Goal: Check status: Check status

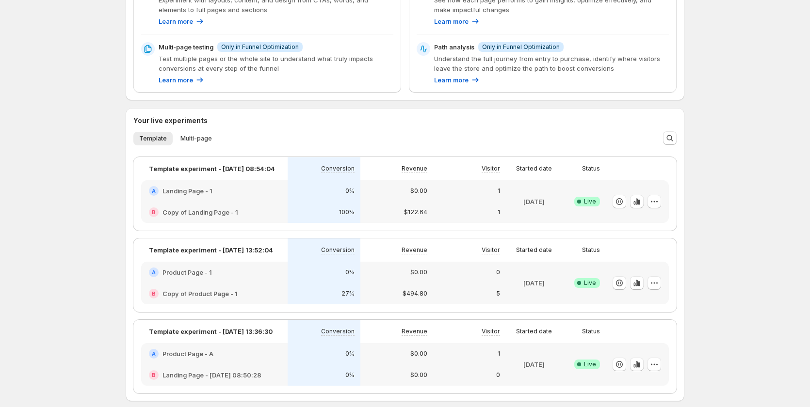
scroll to position [290, 0]
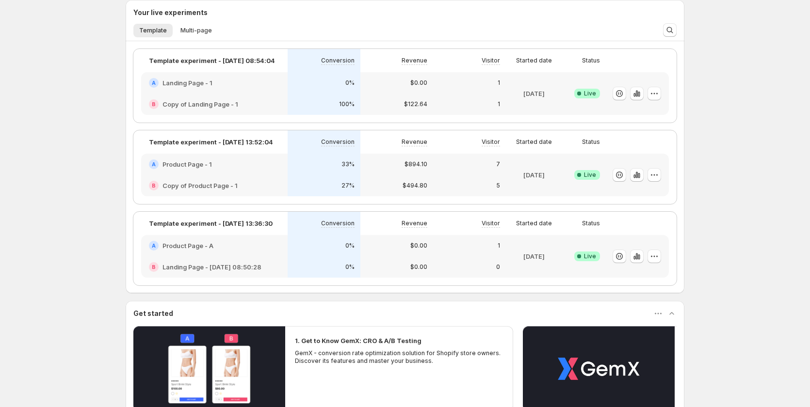
click at [263, 171] on div "A Product Page - 1" at bounding box center [214, 164] width 146 height 21
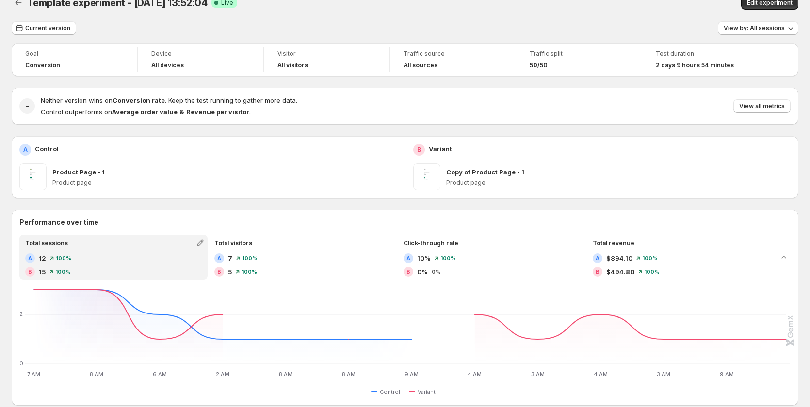
scroll to position [15, 0]
drag, startPoint x: 44, startPoint y: 27, endPoint x: 62, endPoint y: 32, distance: 19.3
click at [45, 27] on span "Current version" at bounding box center [47, 29] width 45 height 8
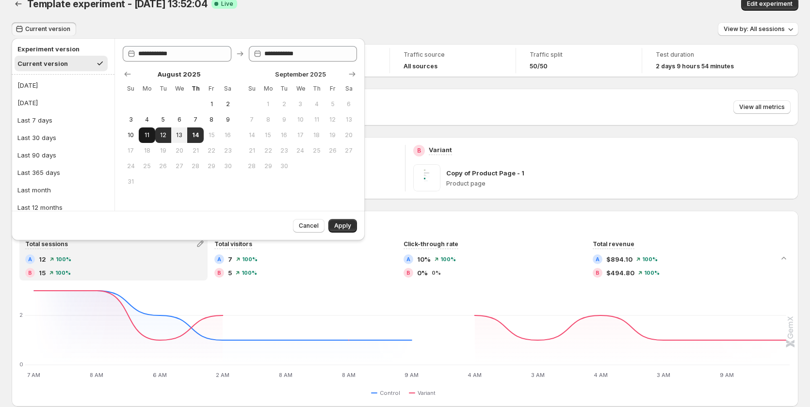
click at [143, 131] on span "11" at bounding box center [147, 135] width 8 height 8
type input "**********"
click at [200, 136] on button "14" at bounding box center [195, 135] width 16 height 16
type input "**********"
click at [345, 222] on button "Apply" at bounding box center [342, 226] width 29 height 14
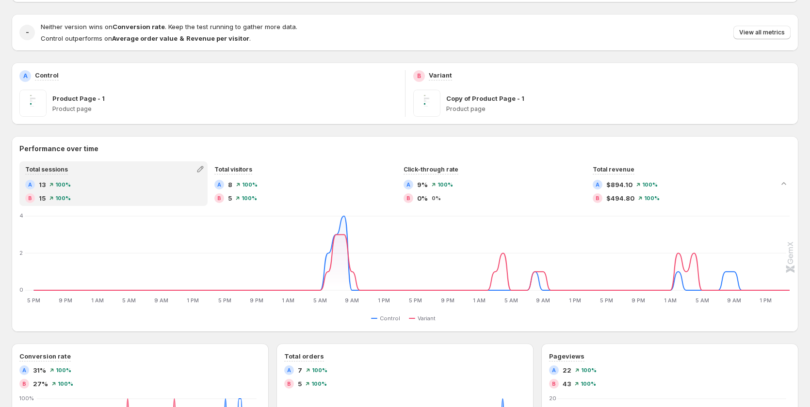
scroll to position [0, 0]
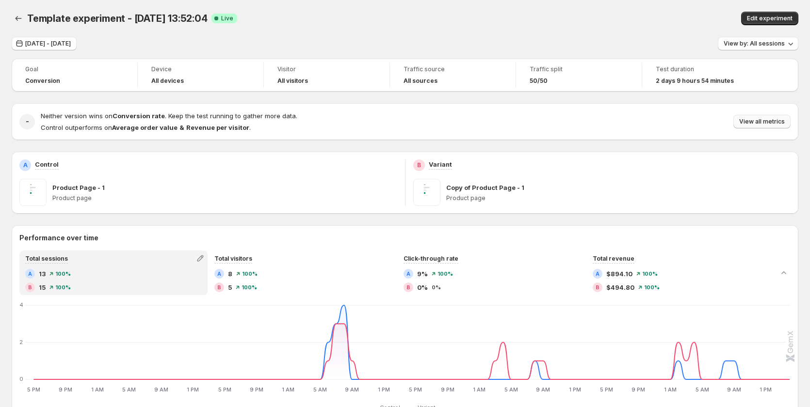
click at [764, 123] on span "View all metrics" at bounding box center [762, 122] width 46 height 8
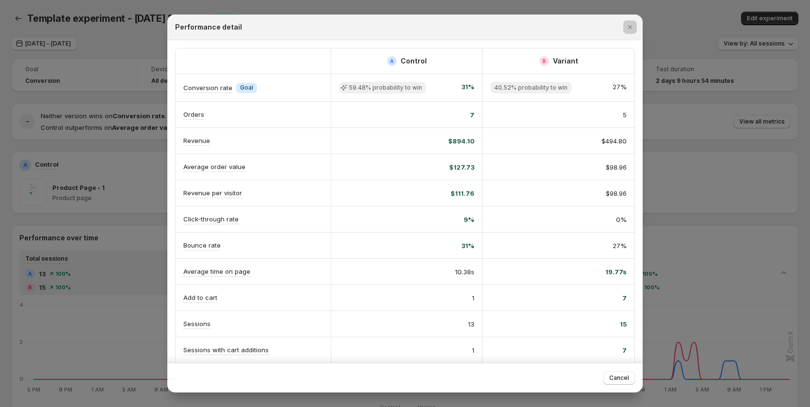
click at [73, 329] on div at bounding box center [405, 203] width 810 height 407
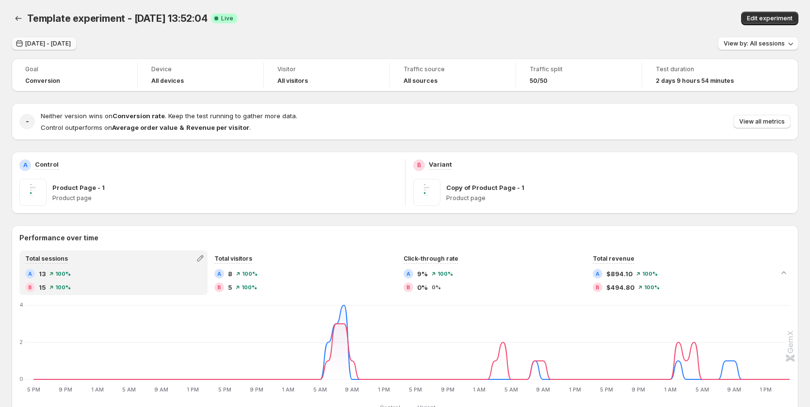
click at [48, 44] on span "Aug 11, 2025 - Aug 14, 2025" at bounding box center [48, 44] width 46 height 8
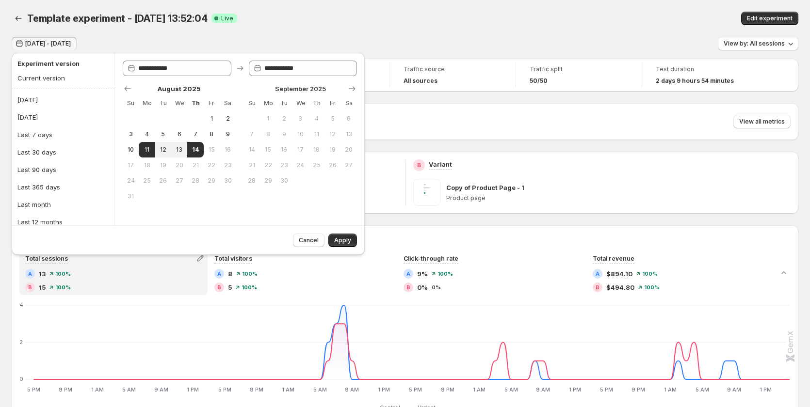
click at [170, 40] on div "Aug 11, 2025 - Aug 14, 2025 View by: All sessions" at bounding box center [405, 44] width 786 height 14
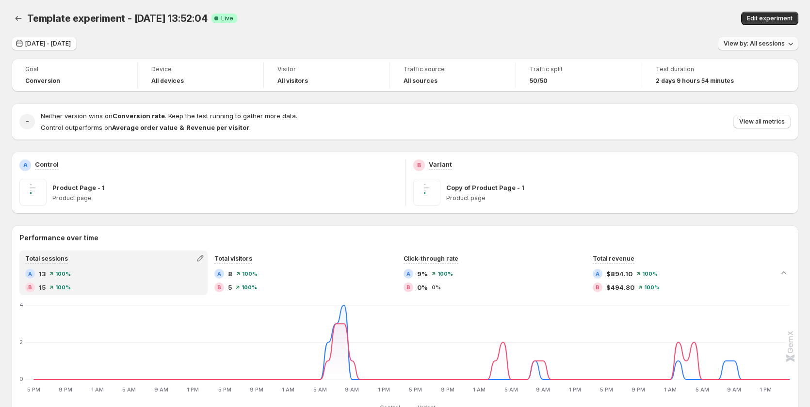
click at [760, 43] on span "View by: All sessions" at bounding box center [753, 44] width 61 height 8
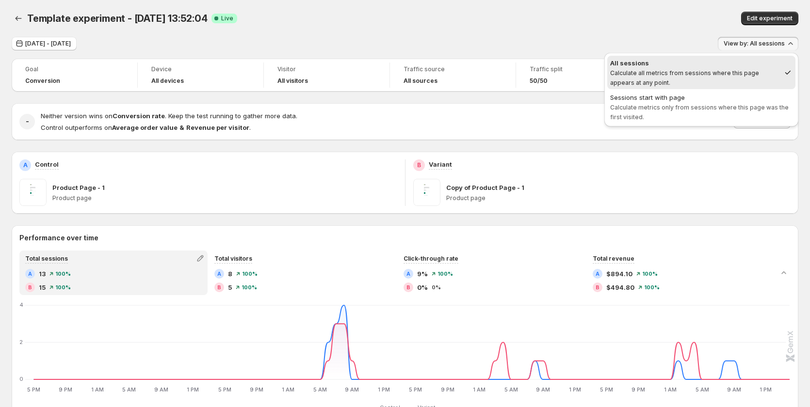
click at [614, 33] on div "Template experiment - Aug 12, 13:52:04. This page is ready Template experiment …" at bounding box center [405, 18] width 786 height 37
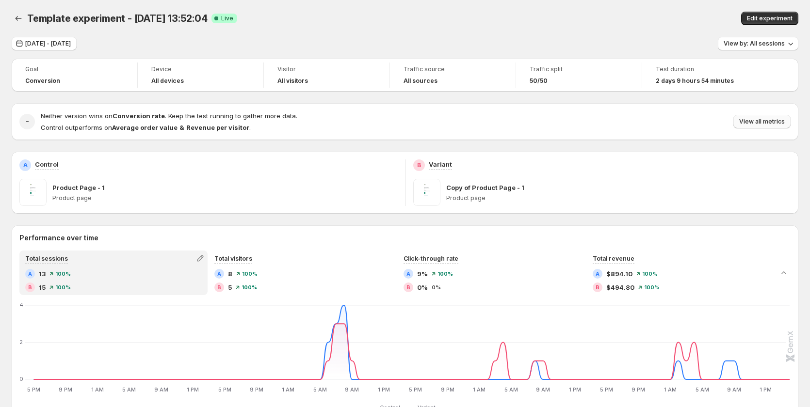
click at [776, 123] on span "View all metrics" at bounding box center [762, 122] width 46 height 8
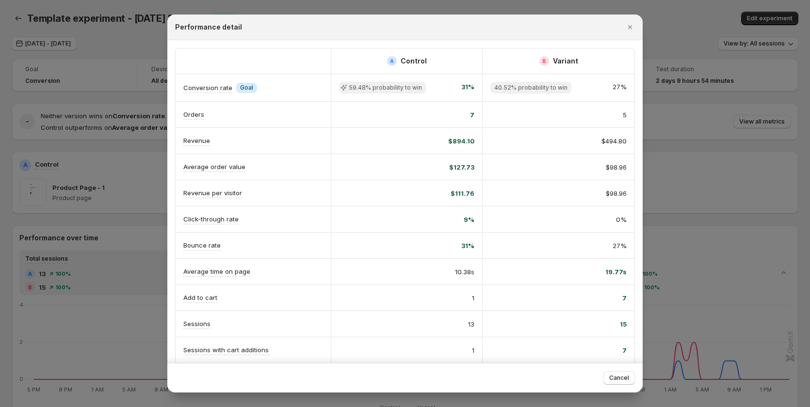
click at [373, 92] on span "59.48% probability to win" at bounding box center [382, 88] width 87 height 12
click at [377, 86] on span "59.48% probability to win" at bounding box center [385, 88] width 73 height 8
click at [544, 86] on span "40.52% probability to win" at bounding box center [530, 88] width 73 height 8
click at [620, 372] on button "Cancel" at bounding box center [619, 378] width 32 height 14
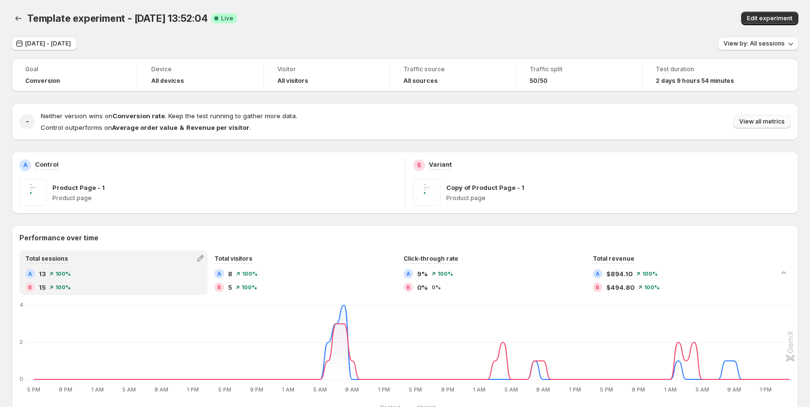
click at [784, 119] on span "View all metrics" at bounding box center [762, 122] width 46 height 8
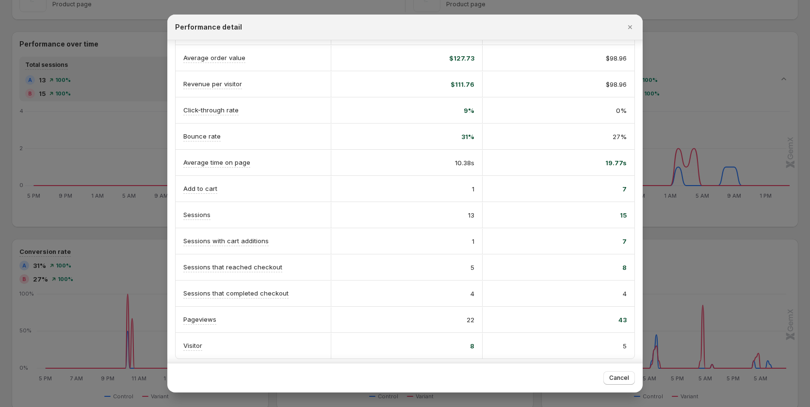
scroll to position [113, 0]
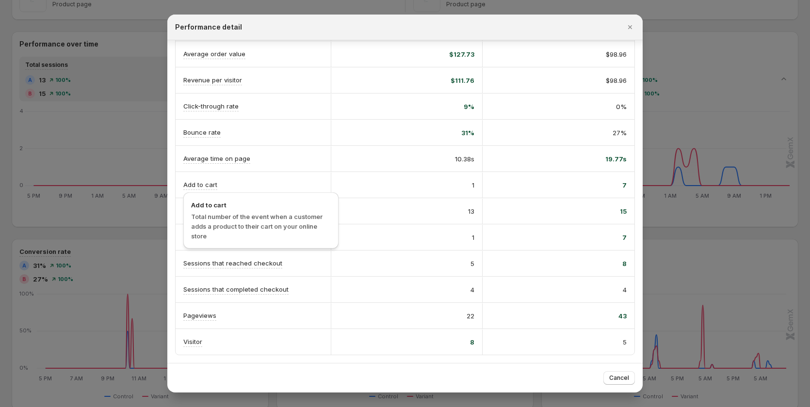
click at [207, 225] on span "Total number of the event when a customer adds a product to their cart on your …" at bounding box center [256, 226] width 131 height 27
click at [372, 227] on div "1" at bounding box center [407, 237] width 152 height 25
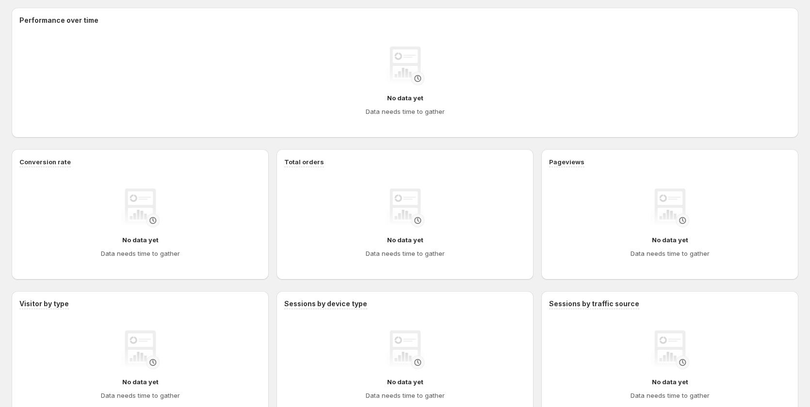
scroll to position [318, 0]
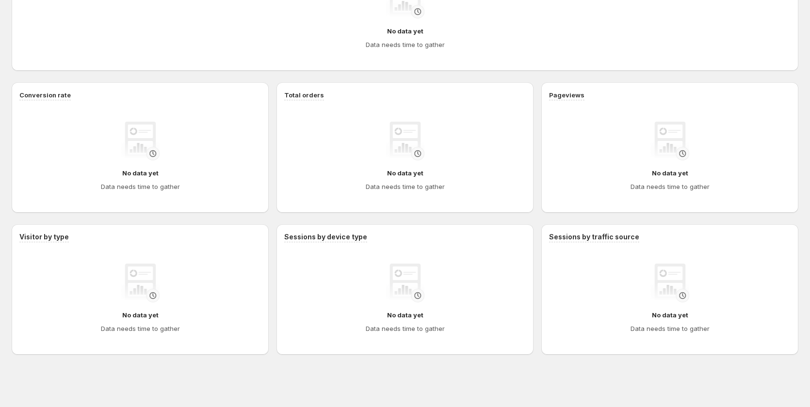
click at [0, 285] on div "Template experiment - [DATE] 13:52:04. This page is ready Template experiment -…" at bounding box center [405, 44] width 810 height 725
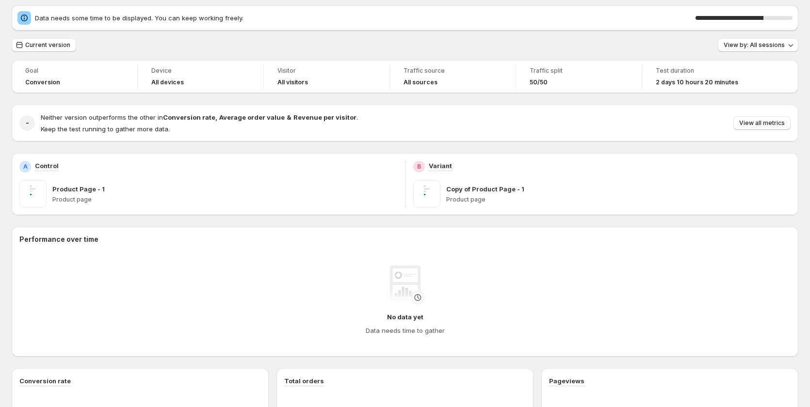
scroll to position [0, 0]
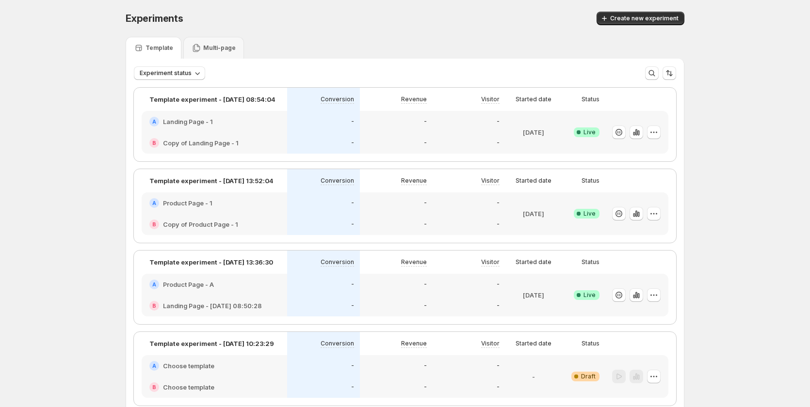
click at [261, 197] on div "A Product Page - 1" at bounding box center [214, 202] width 145 height 21
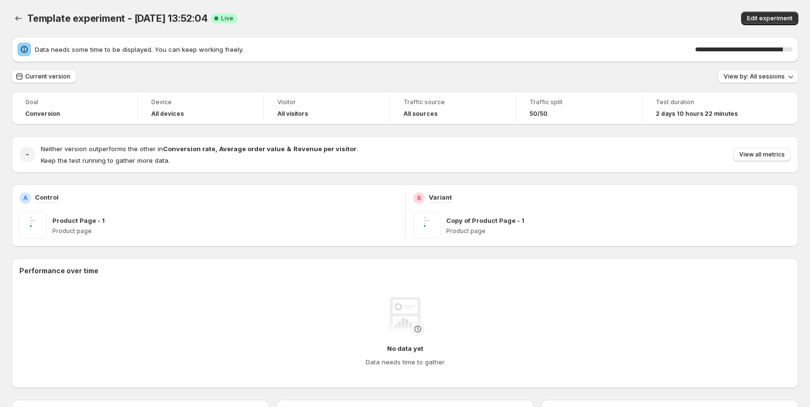
click at [156, 16] on span "Template experiment - [DATE] 13:52:04" at bounding box center [117, 19] width 180 height 12
click at [61, 80] on button "Current version" at bounding box center [44, 77] width 64 height 14
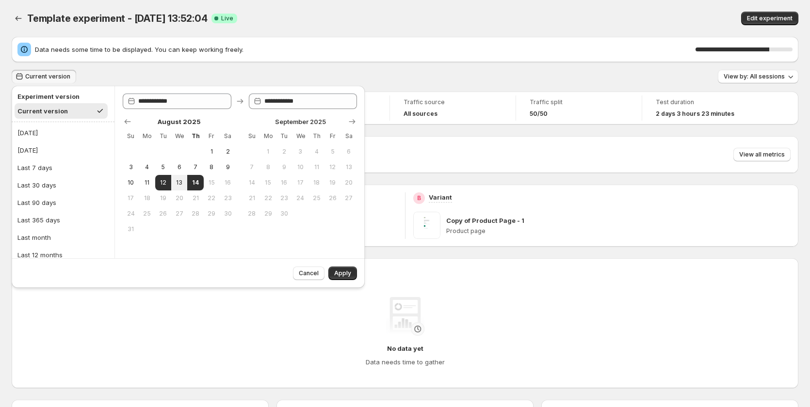
click at [208, 65] on div "Data needs some time to be displayed. You can keep working freely. 76 % Current…" at bounding box center [405, 355] width 786 height 636
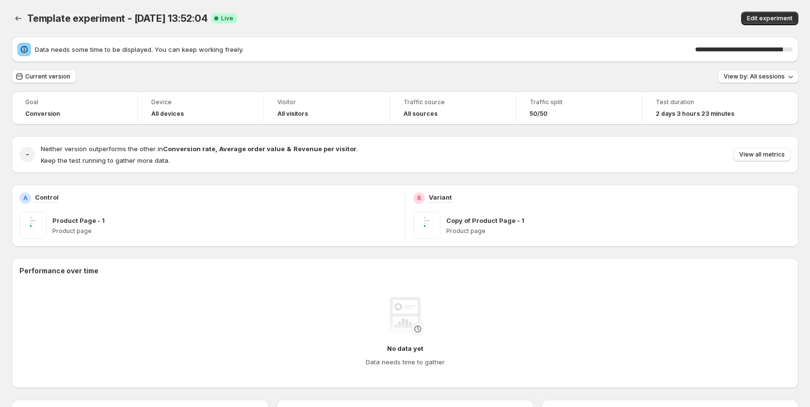
click at [134, 54] on div "Data needs some time to be displayed. You can keep working freely. 90 %" at bounding box center [404, 50] width 775 height 14
click at [63, 75] on span "Current version" at bounding box center [47, 77] width 45 height 8
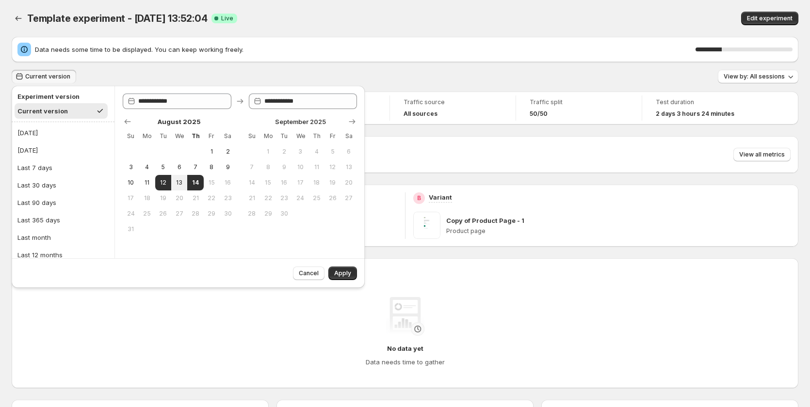
click at [108, 74] on div "Current version View by: All sessions" at bounding box center [405, 77] width 786 height 14
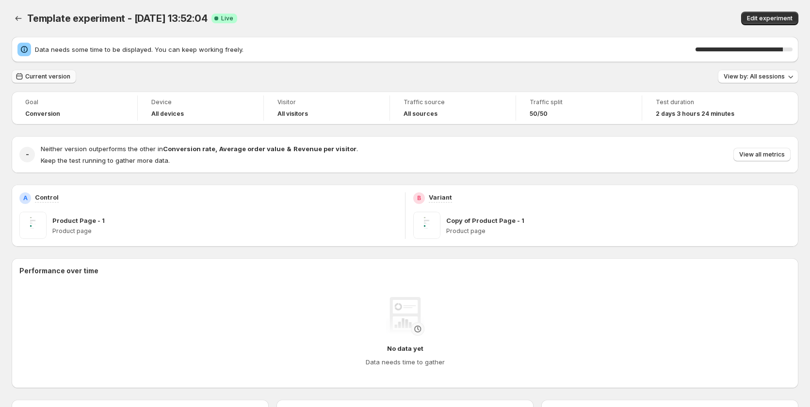
click at [51, 82] on button "Current version" at bounding box center [44, 77] width 64 height 14
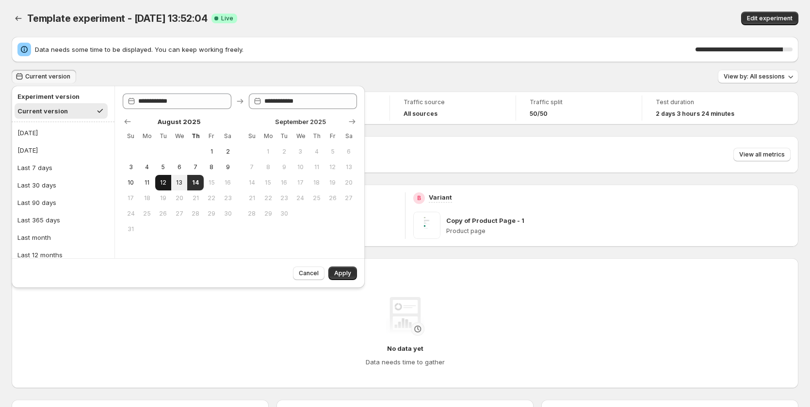
click at [156, 182] on button "12" at bounding box center [163, 183] width 16 height 16
click at [201, 179] on button "14" at bounding box center [195, 183] width 16 height 16
type input "**********"
drag, startPoint x: 349, startPoint y: 270, endPoint x: 341, endPoint y: 266, distance: 8.0
click at [348, 269] on button "Apply" at bounding box center [342, 274] width 29 height 14
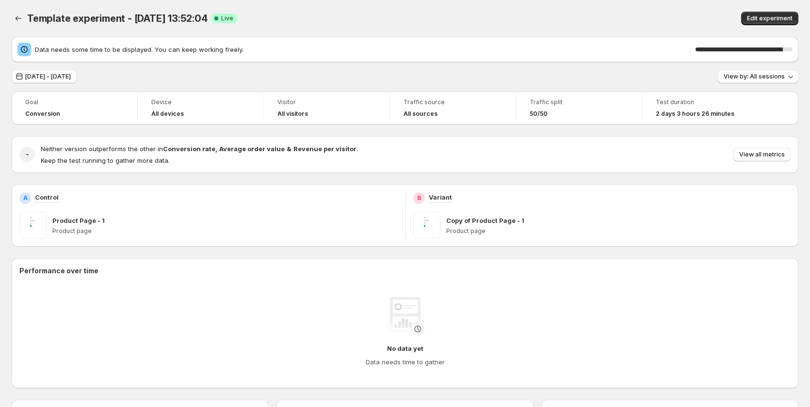
click at [61, 75] on span "Aug 12, 2025 - Aug 14, 2025" at bounding box center [48, 77] width 46 height 8
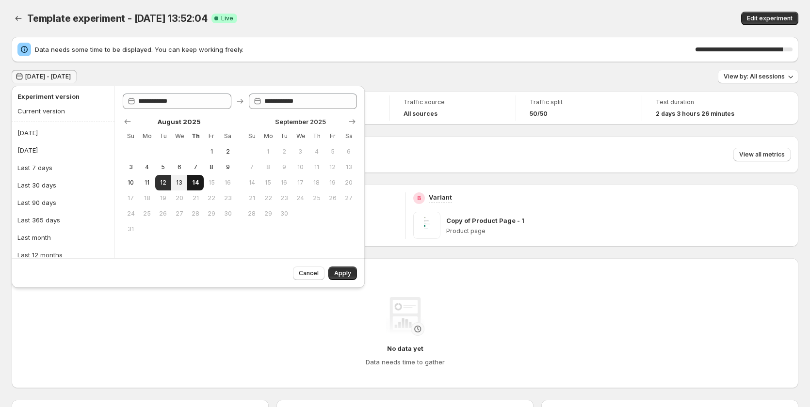
drag, startPoint x: 150, startPoint y: 180, endPoint x: 202, endPoint y: 188, distance: 52.4
click at [150, 181] on span "11" at bounding box center [147, 183] width 8 height 8
type input "**********"
click at [193, 186] on span "14" at bounding box center [195, 183] width 8 height 8
type input "**********"
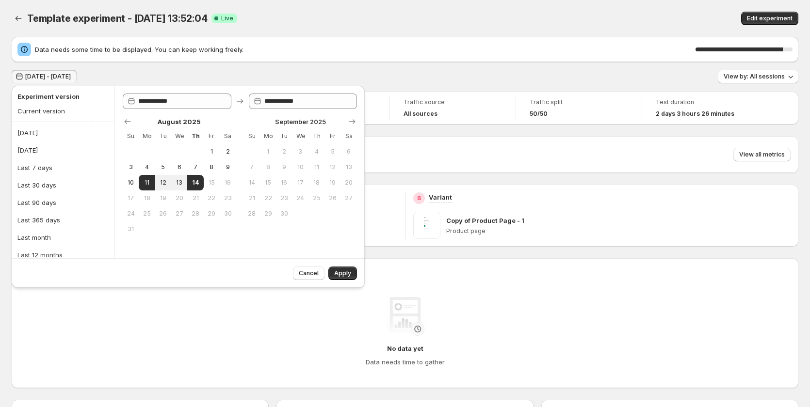
drag, startPoint x: 344, startPoint y: 276, endPoint x: 332, endPoint y: 271, distance: 13.7
click at [344, 275] on span "Apply" at bounding box center [342, 274] width 17 height 8
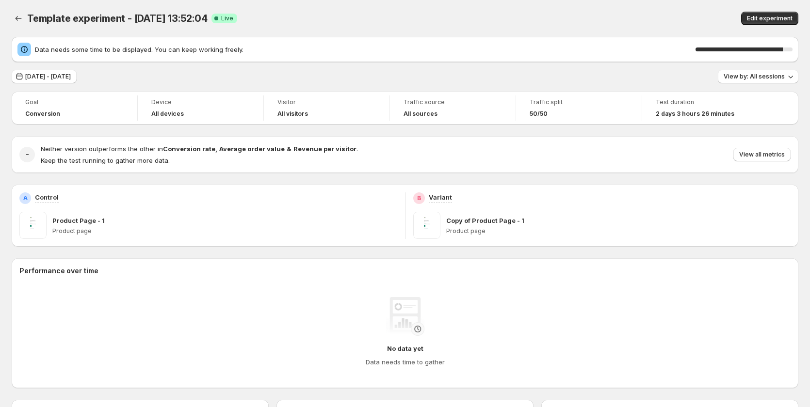
click at [590, 10] on div "Template experiment - Aug 12, 13:52:04. This page is ready Template experiment …" at bounding box center [405, 18] width 786 height 37
click at [747, 70] on button "View by: All sessions" at bounding box center [757, 77] width 80 height 14
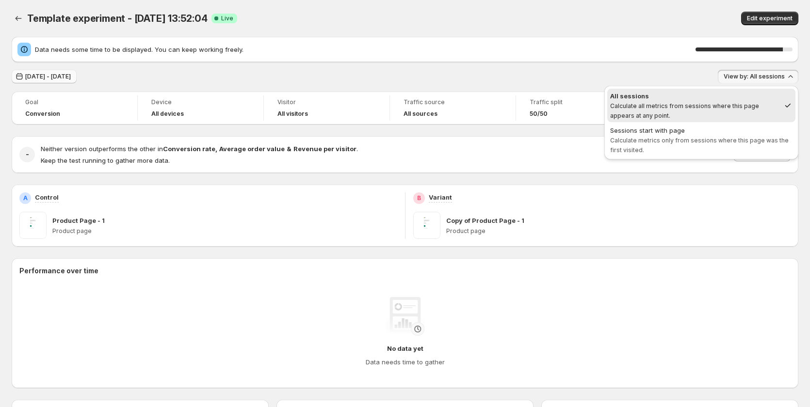
click at [67, 73] on button "Aug 11, 2025 - Aug 14, 2025" at bounding box center [44, 77] width 65 height 14
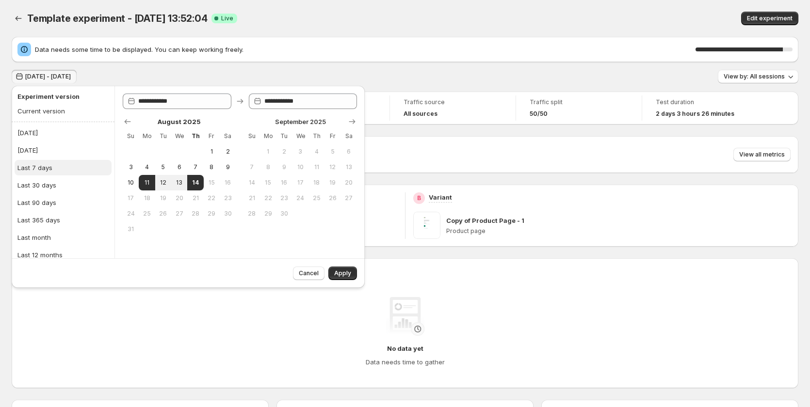
drag, startPoint x: 72, startPoint y: 155, endPoint x: 80, endPoint y: 170, distance: 17.4
click at [74, 156] on button "Yesterday" at bounding box center [63, 151] width 97 height 16
type input "**********"
click at [107, 171] on ul "Today Yesterday Last 7 days Last 30 days Last 90 days Last 365 days Last month …" at bounding box center [63, 202] width 103 height 161
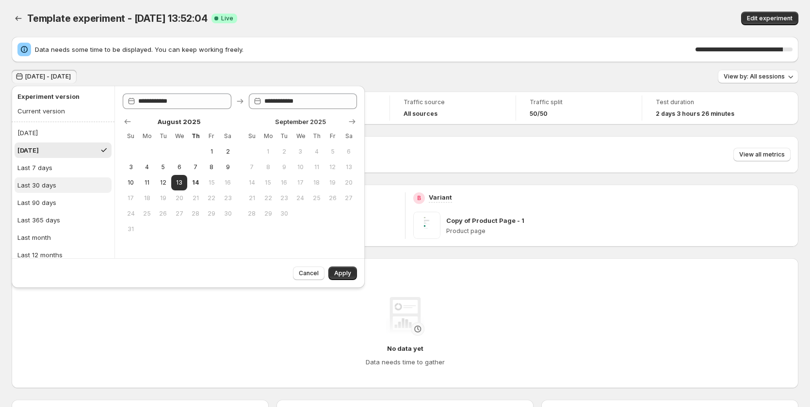
click at [67, 179] on button "Last 30 days" at bounding box center [63, 185] width 97 height 16
type input "**********"
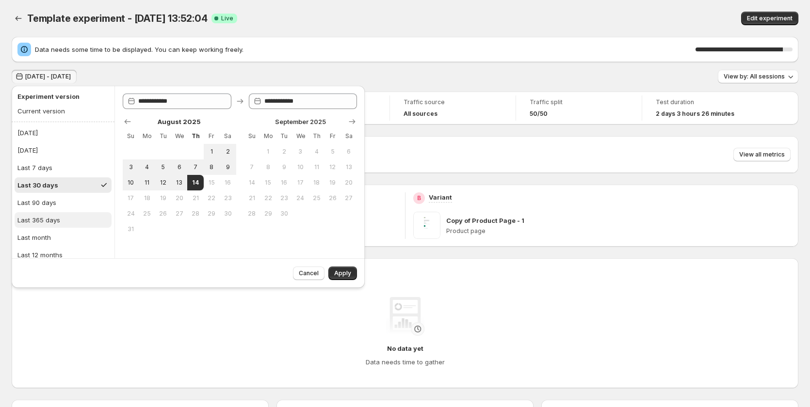
click at [60, 221] on button "Last 365 days" at bounding box center [63, 220] width 97 height 16
type input "**********"
click at [349, 271] on span "Apply" at bounding box center [342, 274] width 17 height 8
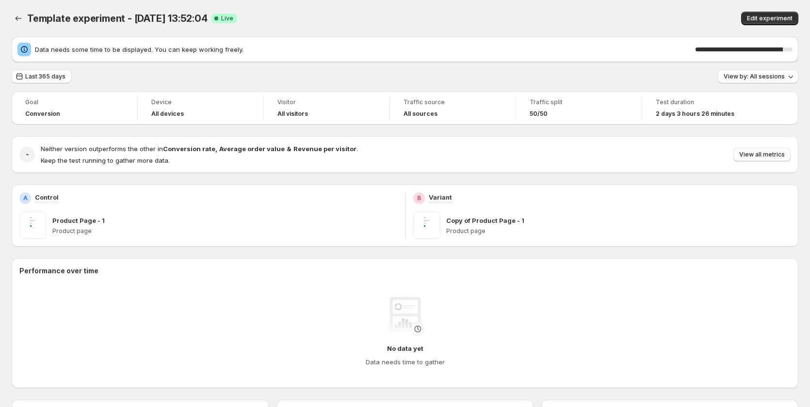
click at [179, 20] on span "Template experiment - [DATE] 13:52:04" at bounding box center [117, 19] width 180 height 12
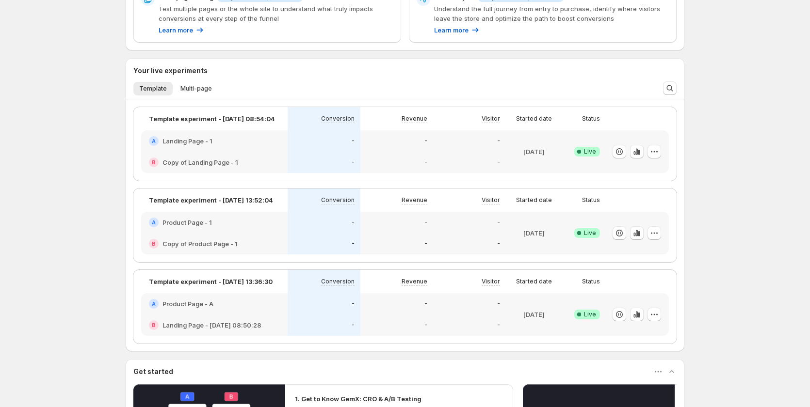
scroll to position [242, 0]
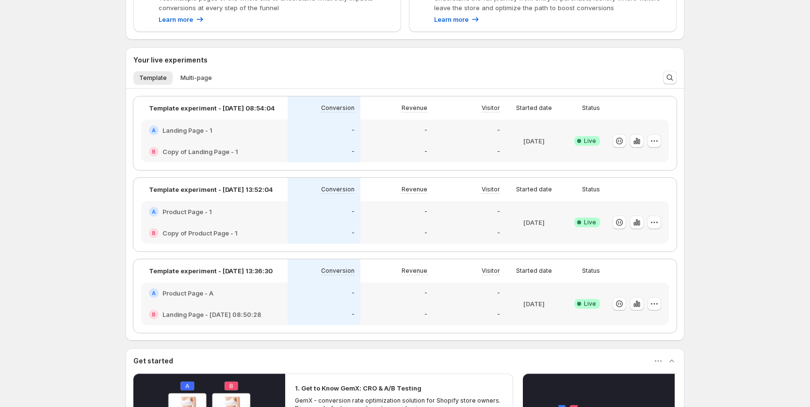
click at [710, 157] on div "Welcome to GemX, Dev Team Page Optimization GemX: CRO & A/B Test optimizes your…" at bounding box center [405, 184] width 810 height 853
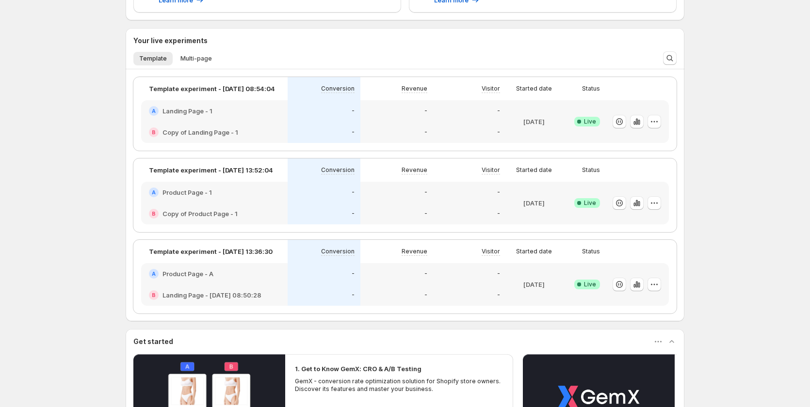
scroll to position [242, 0]
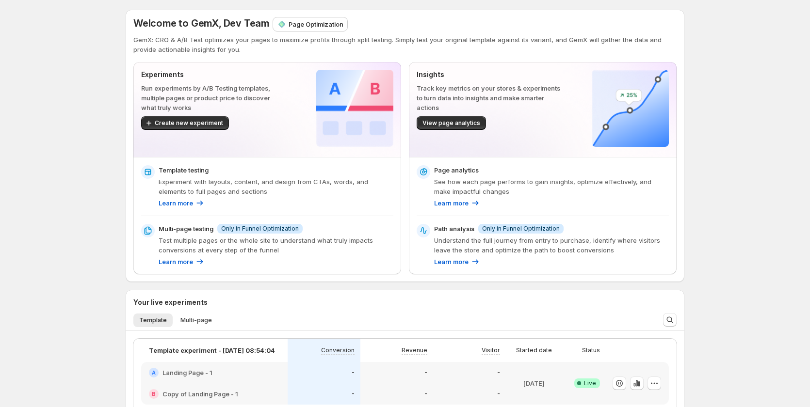
scroll to position [242, 0]
